Goal: Task Accomplishment & Management: Manage account settings

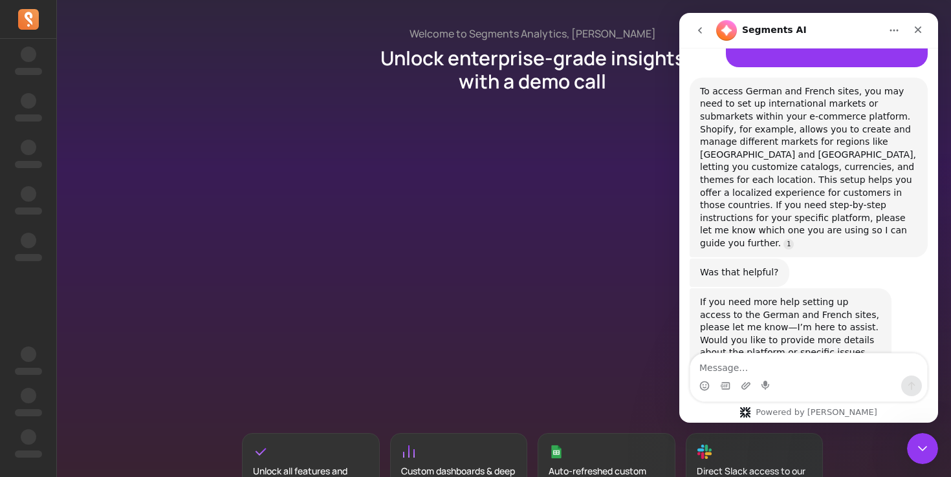
scroll to position [158, 0]
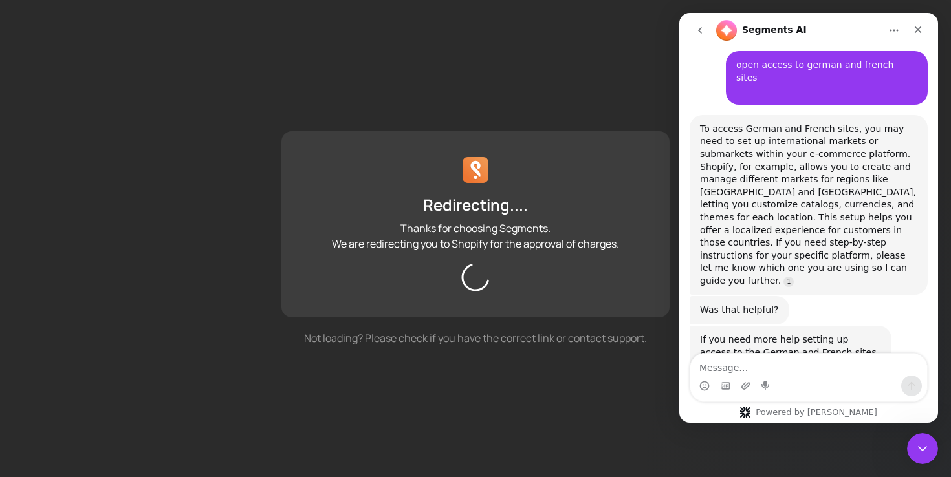
scroll to position [156, 0]
